Goal: Transaction & Acquisition: Download file/media

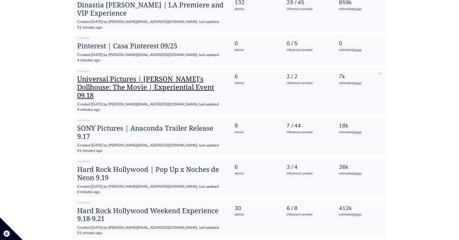
scroll to position [248, 0]
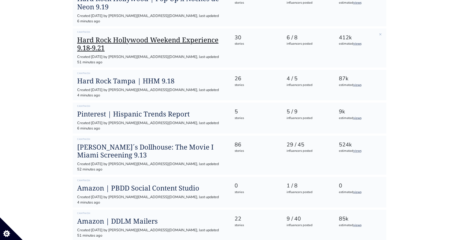
scroll to position [419, 0]
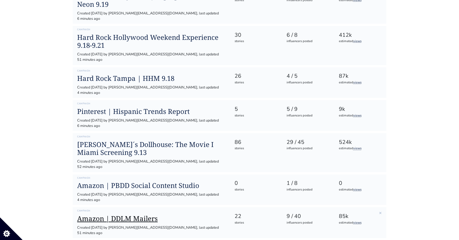
click at [130, 214] on h1 "Amazon | DDLM Mailers" at bounding box center [151, 218] width 148 height 8
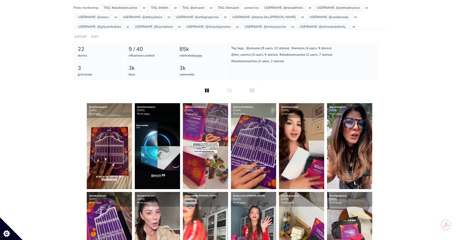
scroll to position [67, 0]
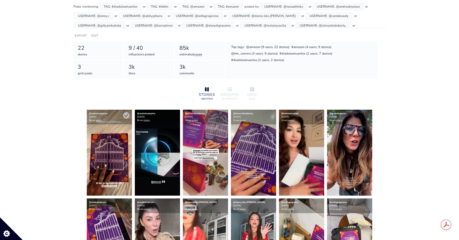
click at [125, 145] on img at bounding box center [109, 153] width 45 height 86
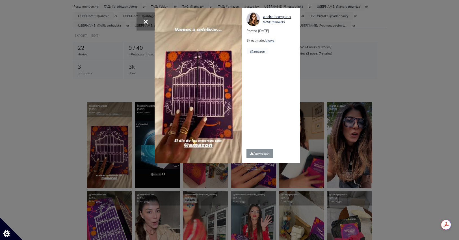
click at [341, 46] on div "× Your browser does not support HTML5 video. andreinaespino 525k followers Post…" at bounding box center [229, 120] width 459 height 240
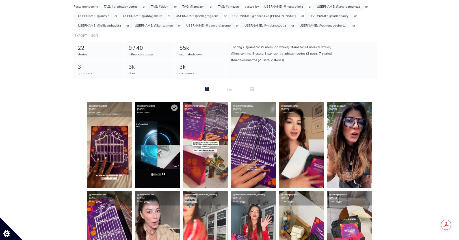
click at [165, 141] on img at bounding box center [157, 145] width 45 height 86
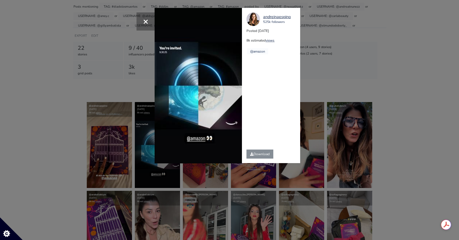
click at [316, 67] on div "× Your browser does not support HTML5 video. andreinaespino 525k followers Post…" at bounding box center [229, 120] width 459 height 240
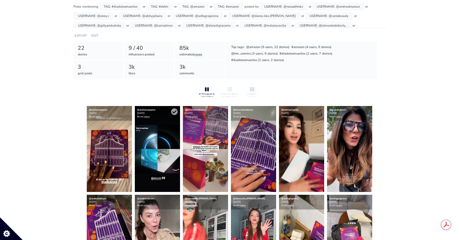
click at [174, 115] on div "@andreinaespino [DATE] 8k est. views" at bounding box center [157, 113] width 45 height 15
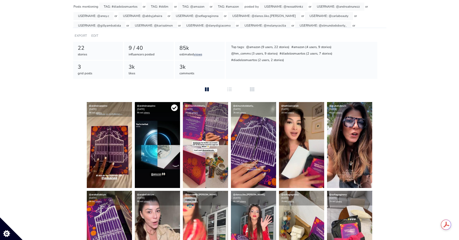
click at [174, 108] on icon at bounding box center [174, 107] width 6 height 6
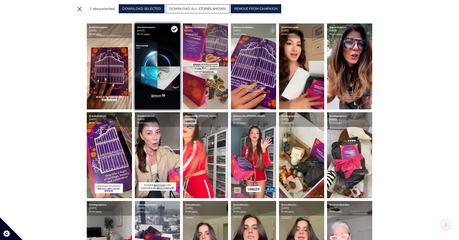
scroll to position [60, 0]
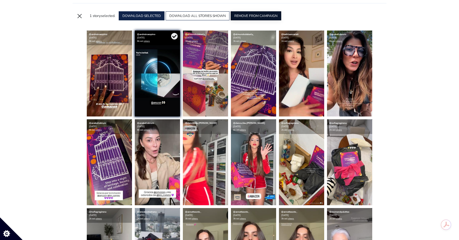
click at [259, 19] on button "REMOVE FROM CAMPAIGN" at bounding box center [255, 15] width 51 height 9
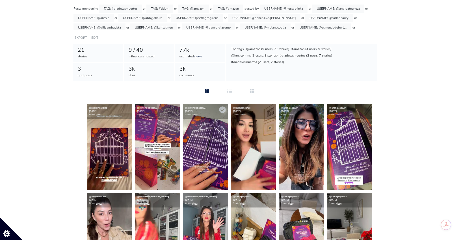
scroll to position [66, 0]
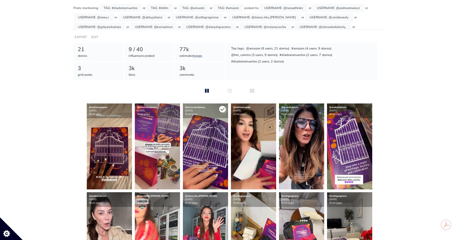
click at [224, 110] on icon at bounding box center [222, 109] width 6 height 6
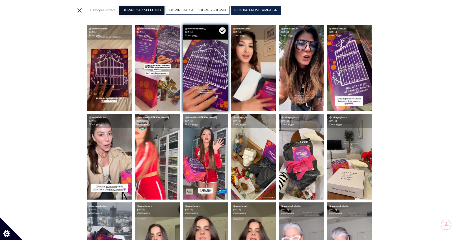
click at [149, 8] on button "DOWNLOAD SELECTED" at bounding box center [142, 10] width 46 height 9
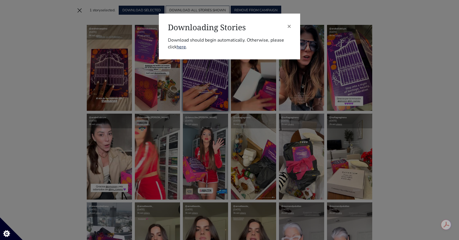
click at [34, 88] on div "× Downloading Stories Download should begin automatically. Otherwise, please cl…" at bounding box center [229, 120] width 459 height 240
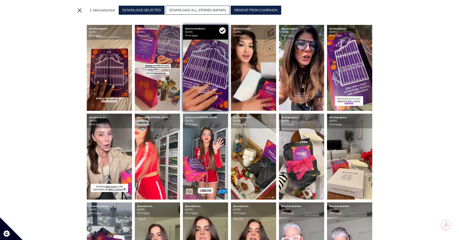
click at [73, 86] on div "@andreinaespino [DATE] 8k est. views @elmundodeberly_ [DATE] 3k est. views @elm…" at bounding box center [229, 201] width 313 height 352
click at [174, 33] on icon at bounding box center [174, 30] width 6 height 6
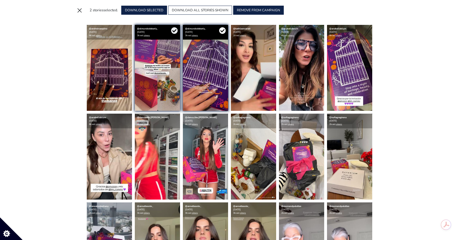
click at [222, 30] on icon at bounding box center [222, 30] width 6 height 6
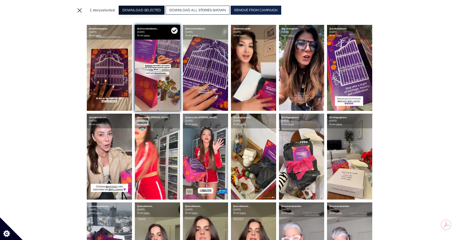
click at [151, 10] on button "DOWNLOAD SELECTED" at bounding box center [142, 10] width 46 height 9
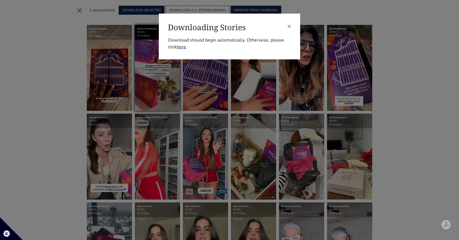
click at [61, 74] on div "× Downloading Stories Download should begin automatically. Otherwise, please cl…" at bounding box center [229, 120] width 459 height 240
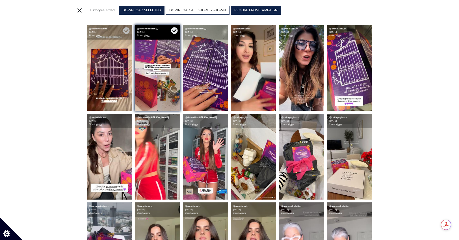
click at [117, 34] on div "@andreinaespino [DATE] 8k est. views" at bounding box center [109, 32] width 45 height 15
click at [125, 30] on icon at bounding box center [126, 30] width 7 height 7
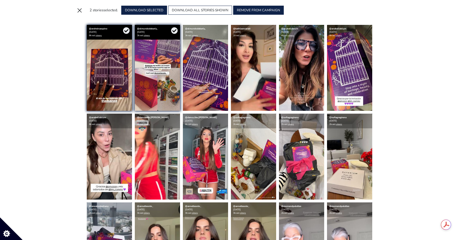
drag, startPoint x: 175, startPoint y: 31, endPoint x: 165, endPoint y: 30, distance: 10.5
click at [175, 31] on icon at bounding box center [174, 30] width 6 height 6
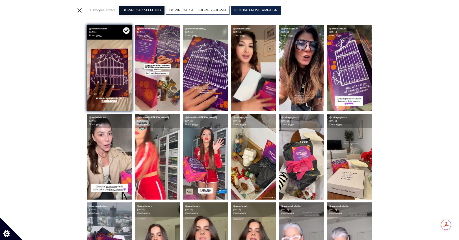
click at [133, 14] on button "DOWNLOAD SELECTED" at bounding box center [142, 10] width 46 height 9
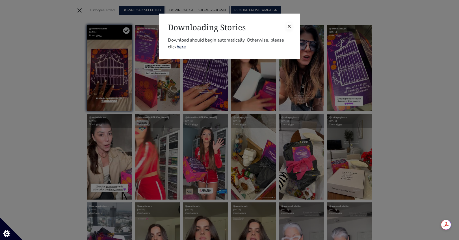
click at [289, 26] on span "×" at bounding box center [289, 25] width 4 height 9
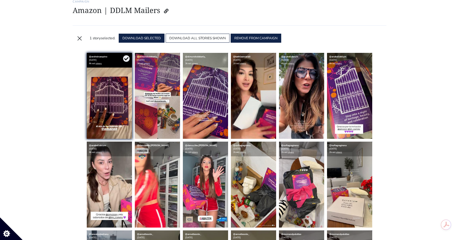
scroll to position [0, 0]
